Goal: Find contact information

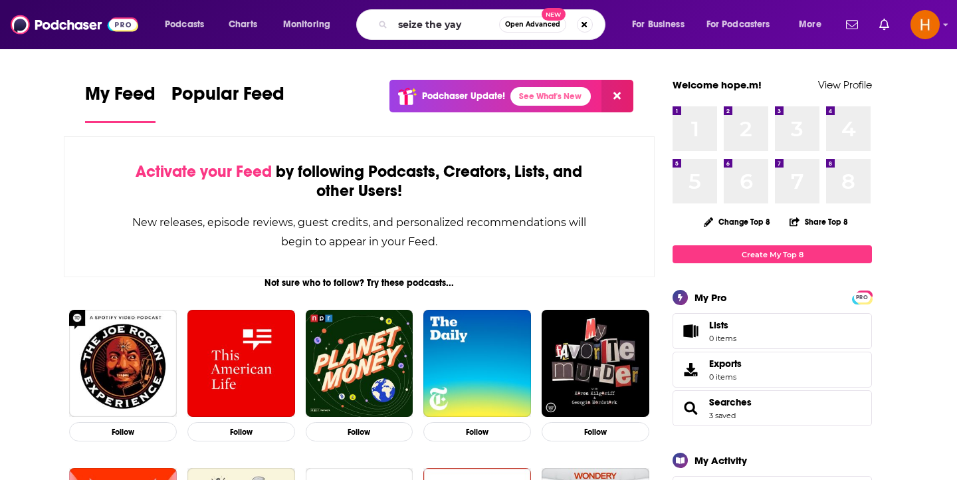
type input "seize the yay"
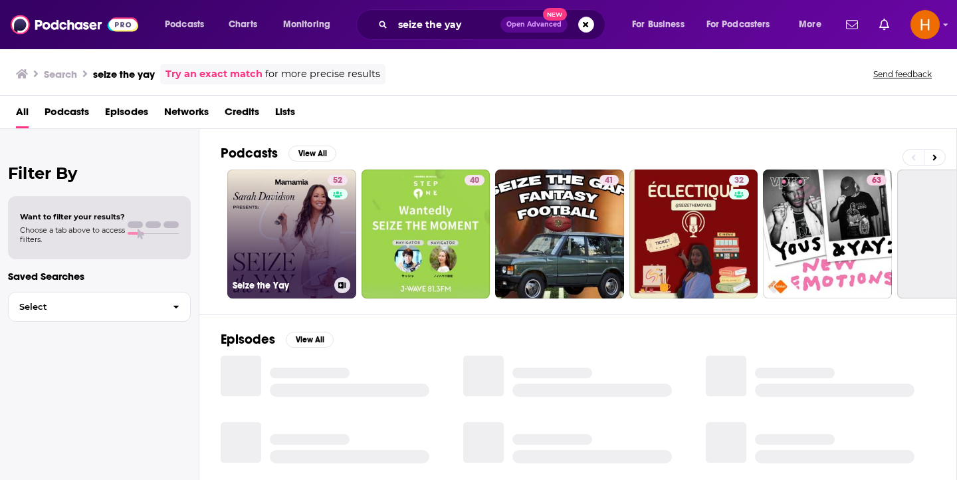
click at [285, 267] on link "52 Seize the Yay" at bounding box center [291, 233] width 129 height 129
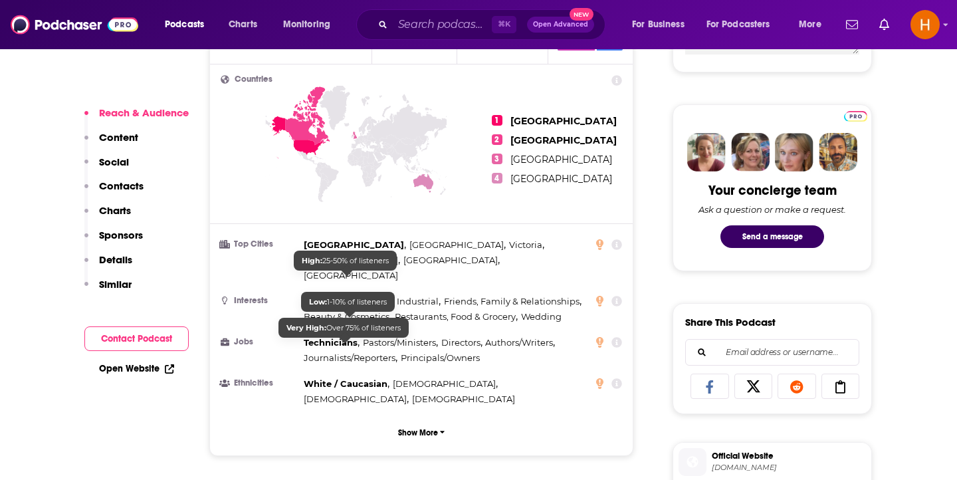
scroll to position [613, 0]
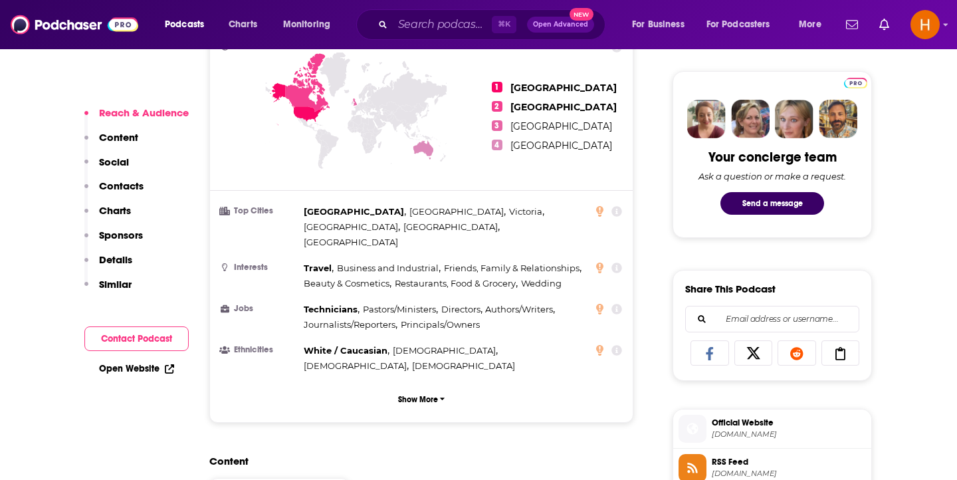
click at [126, 193] on button "Contacts" at bounding box center [113, 191] width 59 height 25
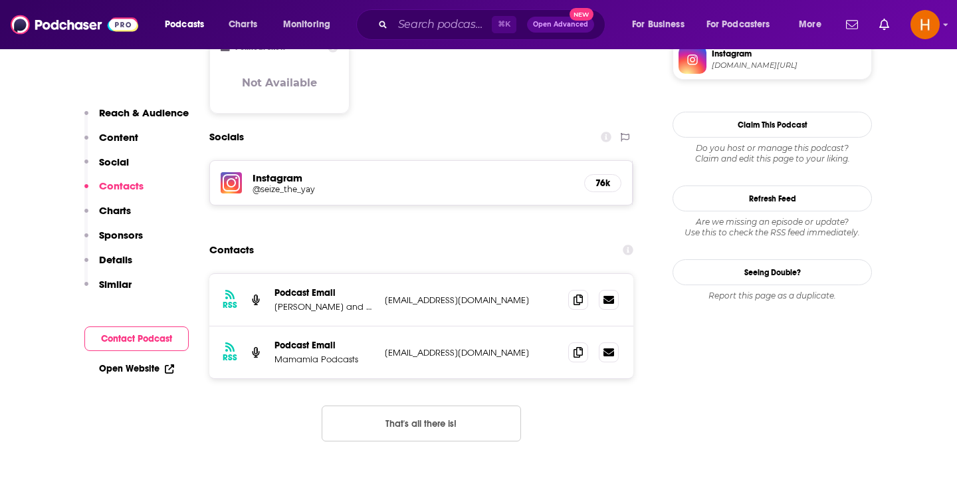
scroll to position [1061, 0]
click at [401, 404] on button "That's all there is!" at bounding box center [421, 422] width 199 height 36
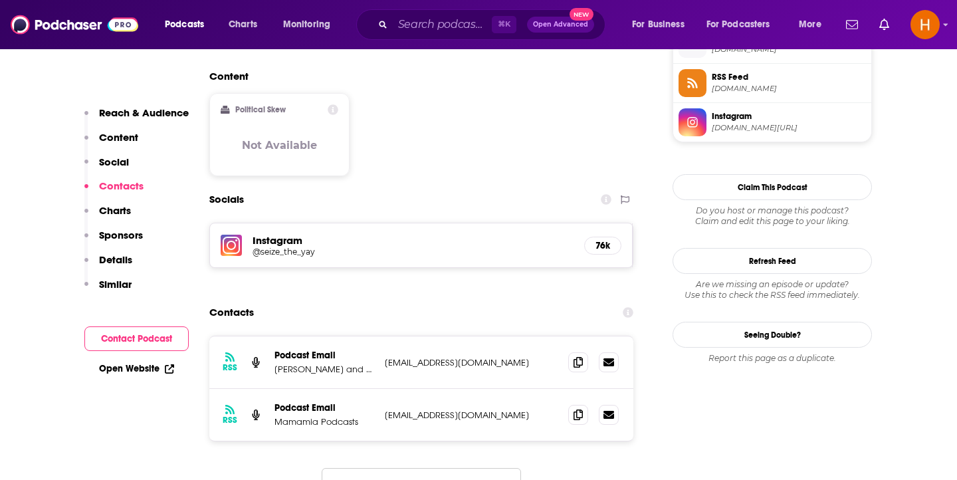
scroll to position [997, 0]
click at [720, 119] on span "Instagram" at bounding box center [789, 117] width 154 height 12
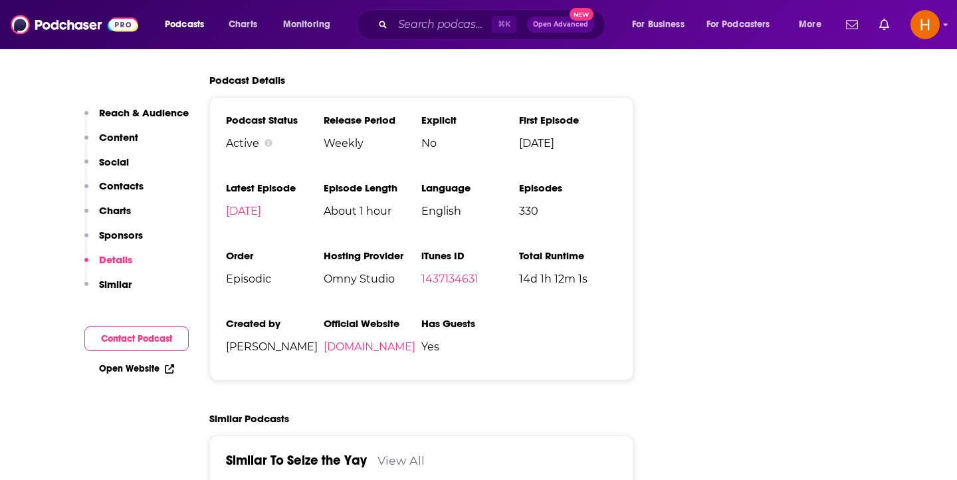
scroll to position [1709, 0]
